Goal: Find specific page/section: Find specific page/section

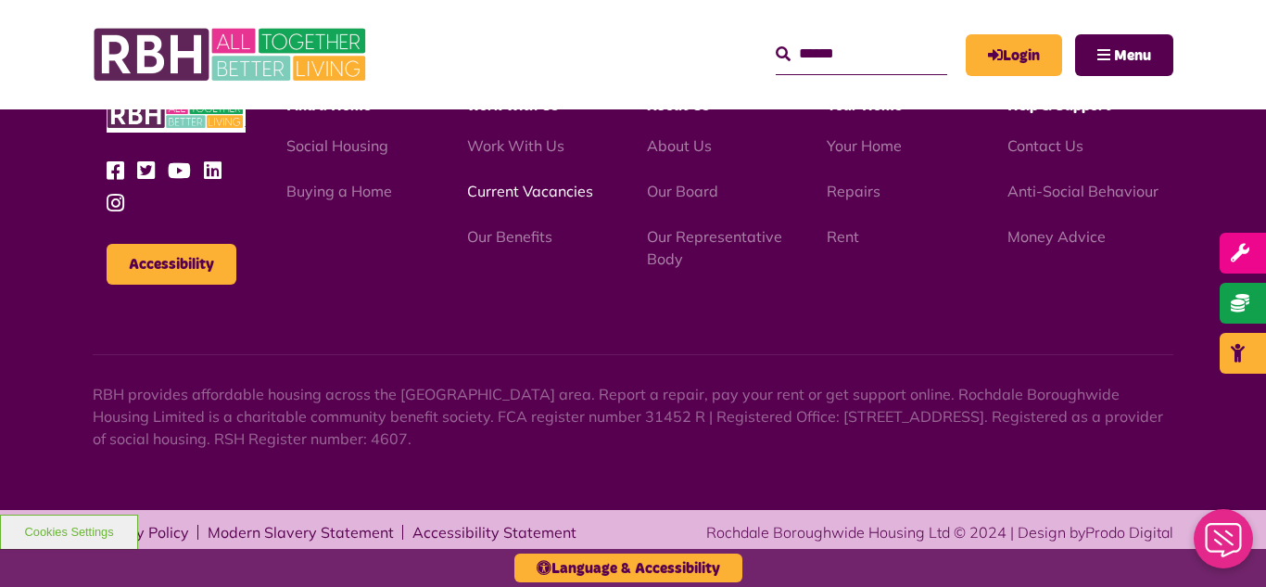
click at [519, 194] on link "Current Vacancies" at bounding box center [530, 191] width 126 height 19
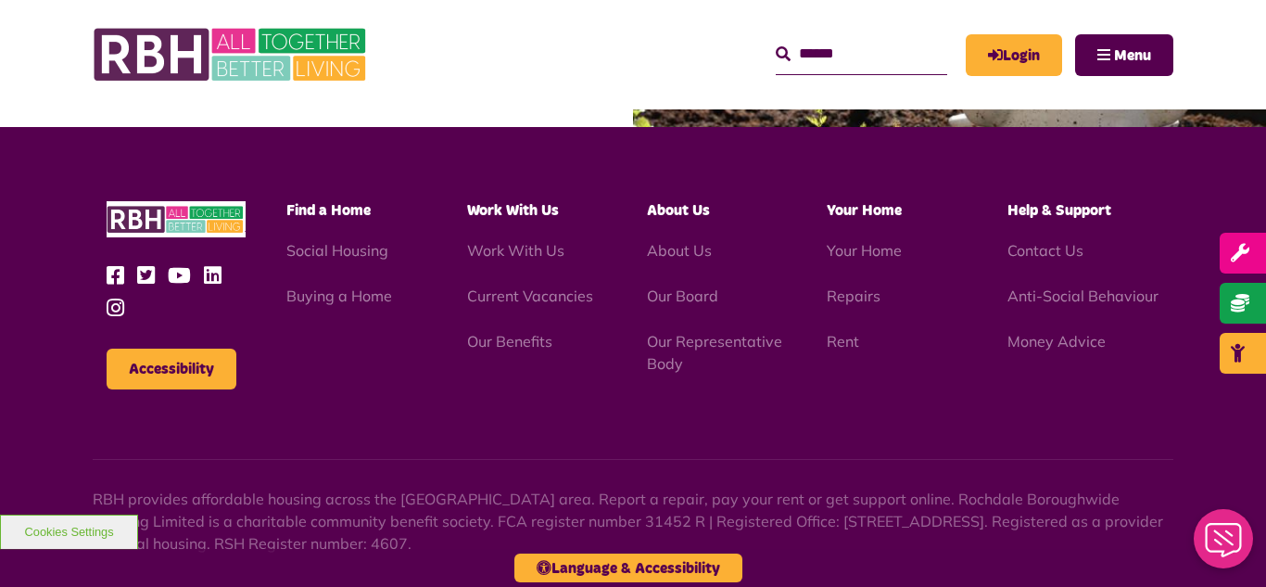
scroll to position [2652, 0]
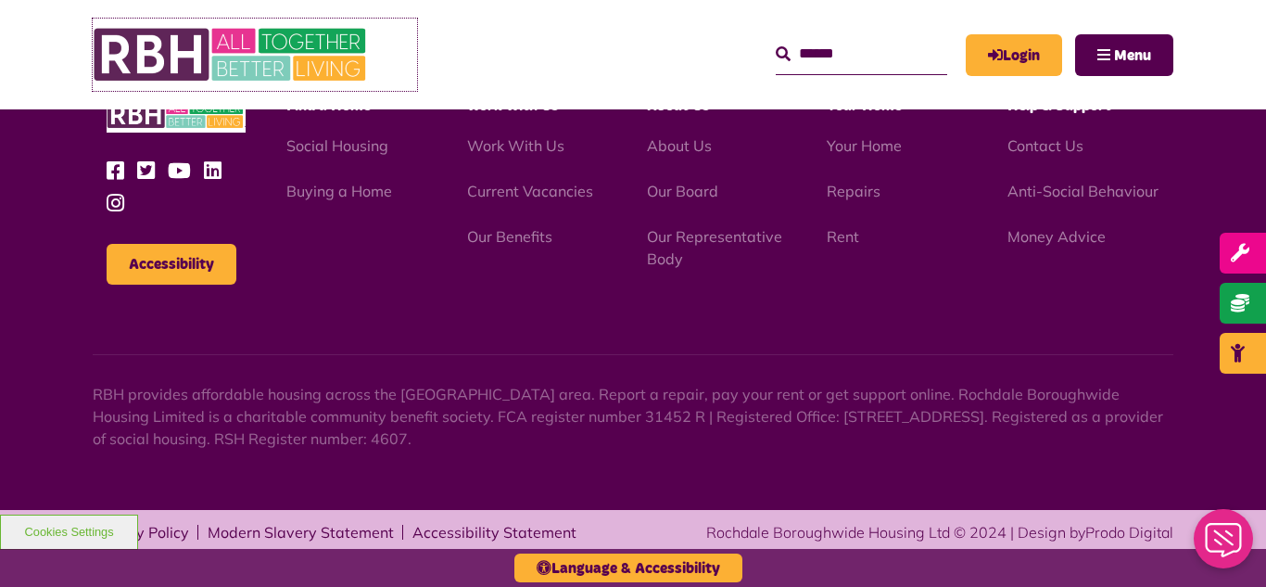
click at [244, 47] on img at bounding box center [232, 55] width 278 height 72
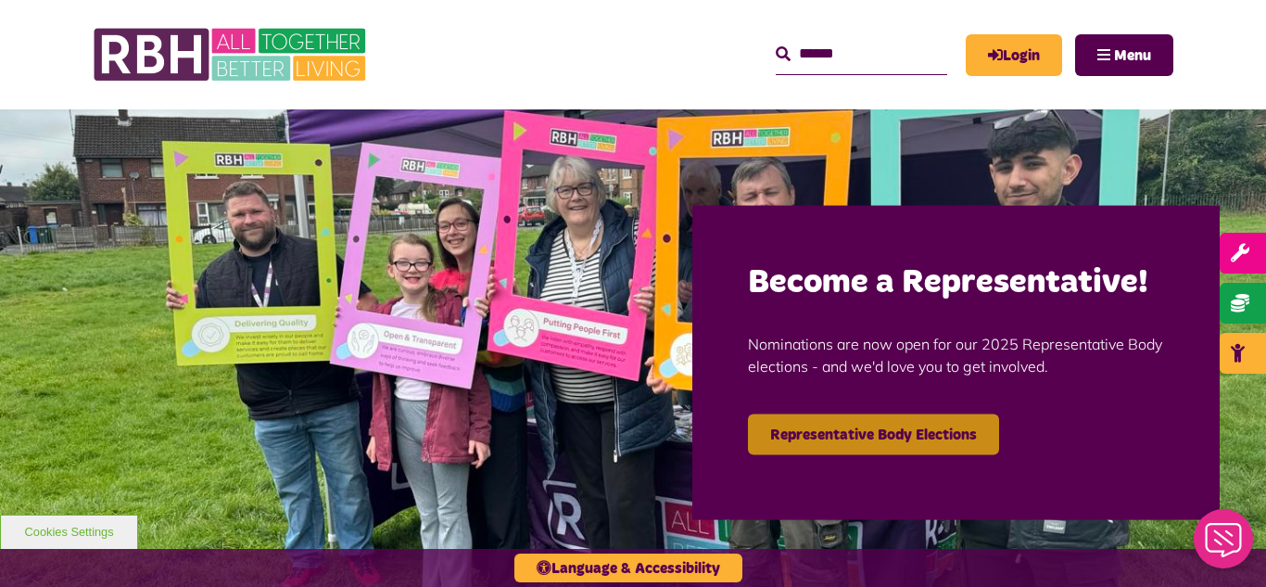
click at [821, 433] on link "Representative Body Elections" at bounding box center [873, 433] width 251 height 41
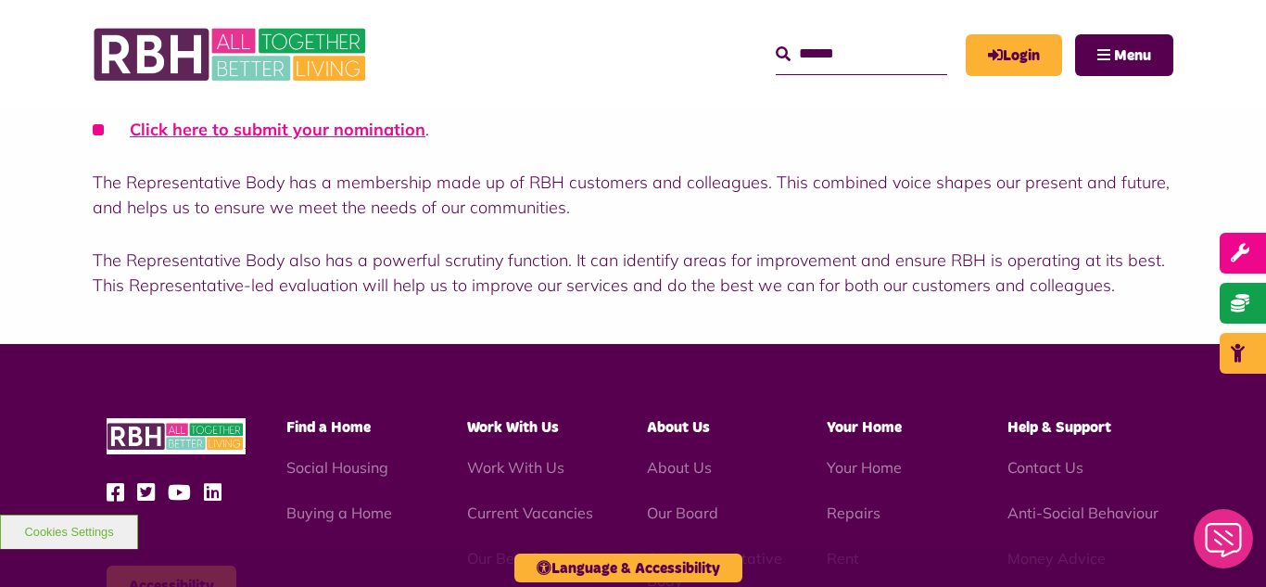
scroll to position [704, 0]
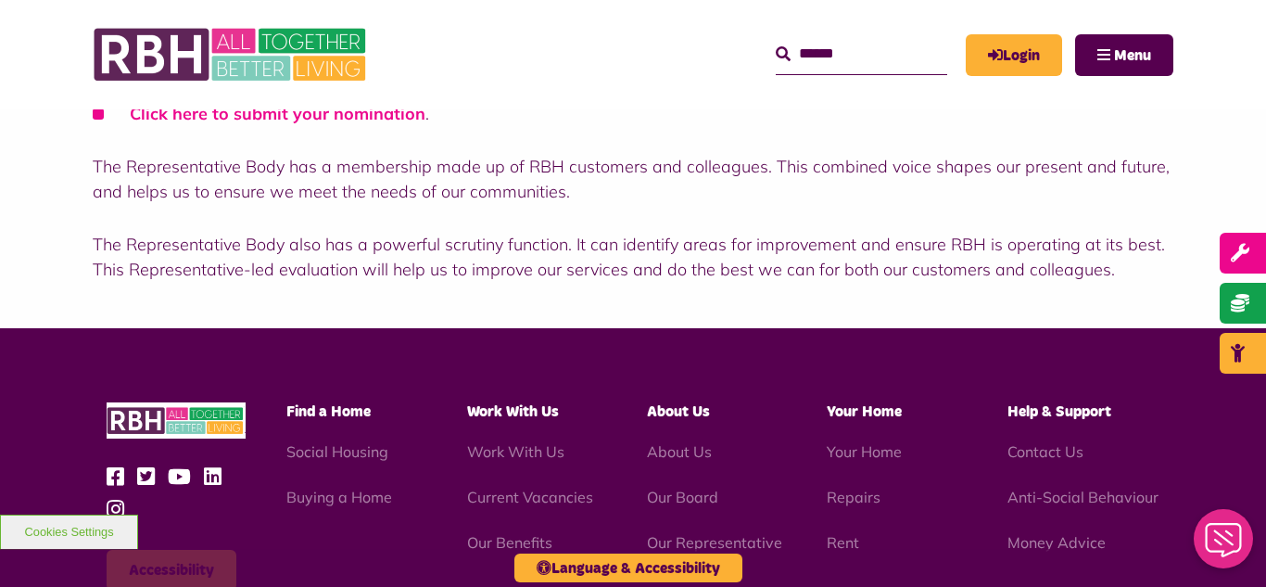
click at [244, 113] on link "Click here to submit your nomination" at bounding box center [278, 113] width 296 height 21
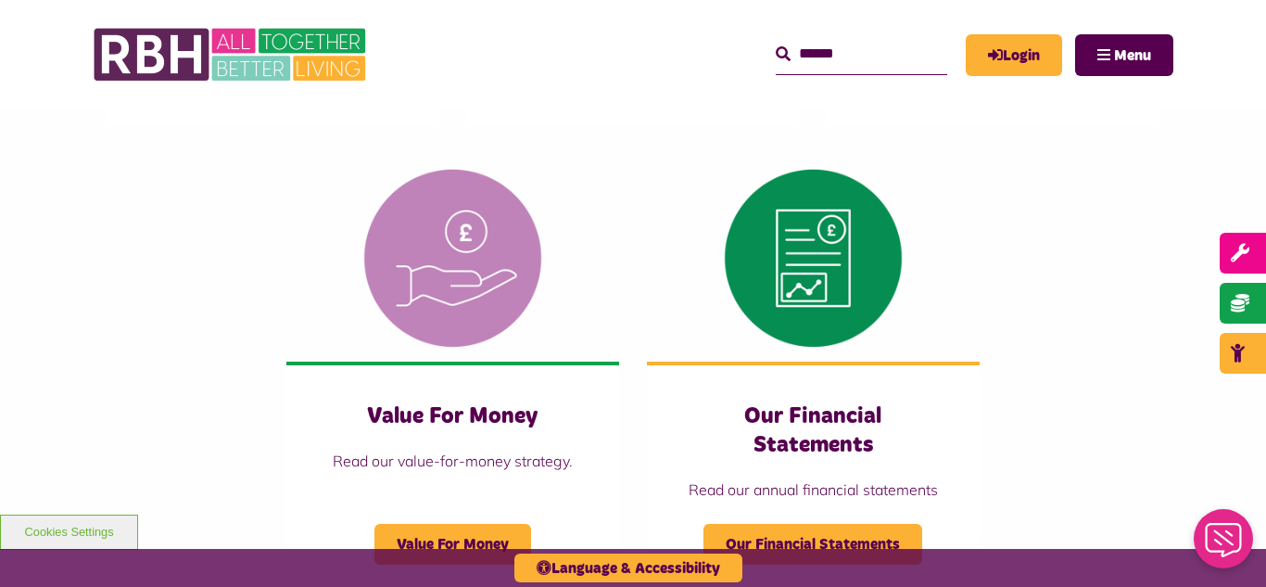
scroll to position [1779, 0]
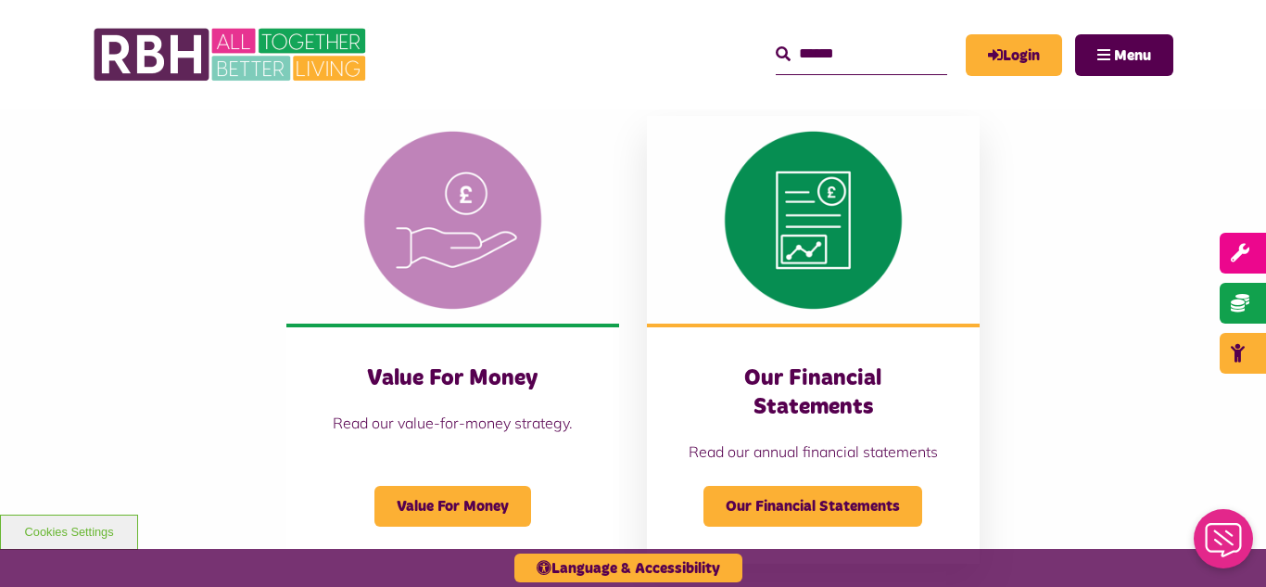
click at [830, 396] on h3 "Our Financial Statements" at bounding box center [813, 392] width 259 height 57
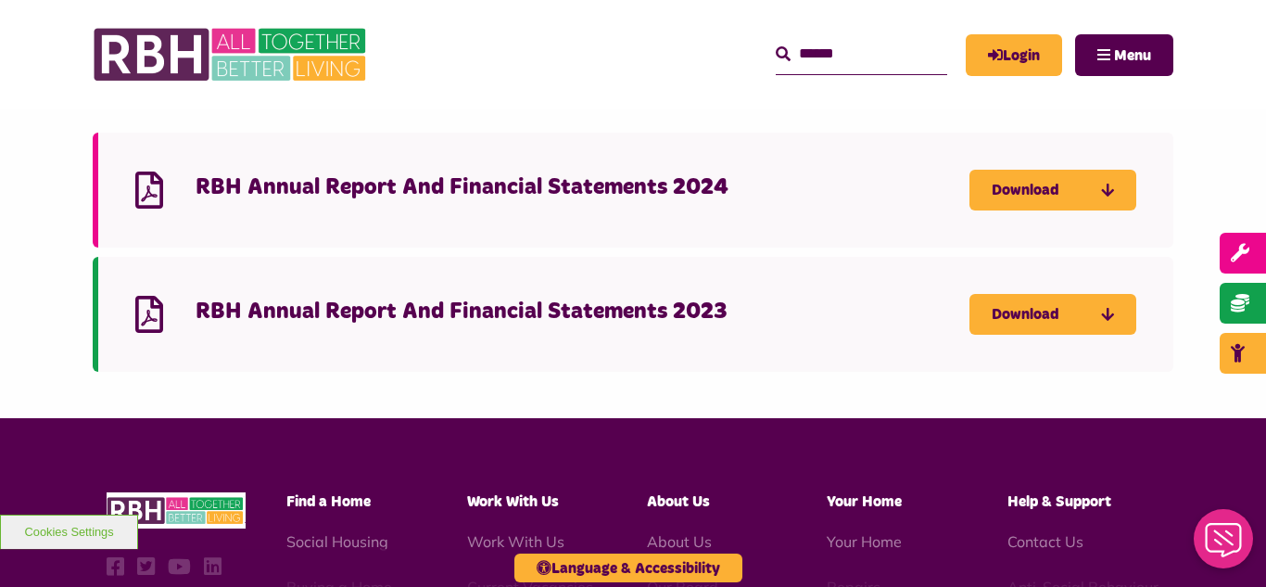
scroll to position [259, 0]
